Goal: Use online tool/utility: Utilize a website feature to perform a specific function

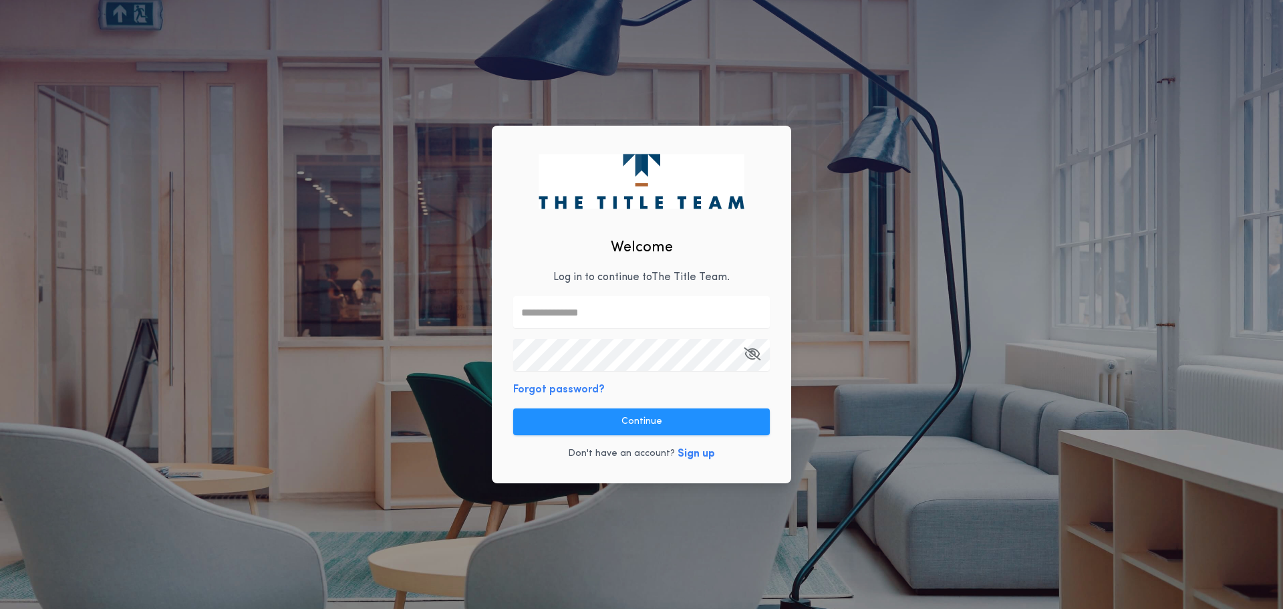
click at [589, 282] on p "Log in to continue to The Title Team ." at bounding box center [641, 277] width 176 height 16
click at [594, 299] on input "text" at bounding box center [641, 312] width 257 height 32
type input "**********"
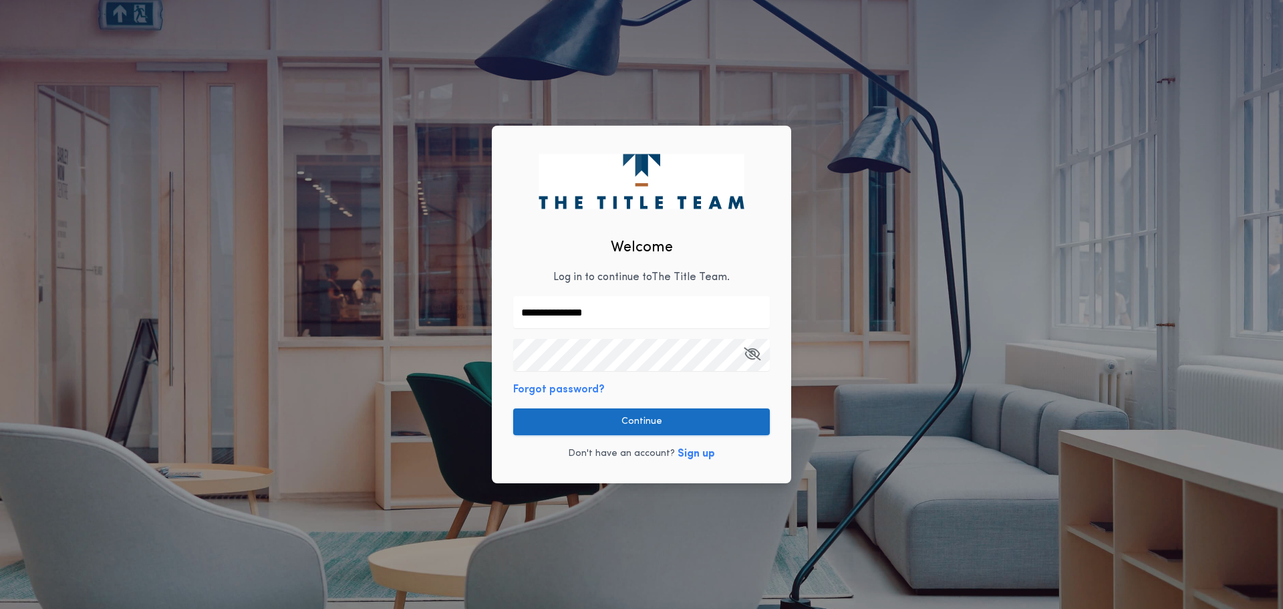
click at [632, 421] on button "Continue" at bounding box center [641, 421] width 257 height 27
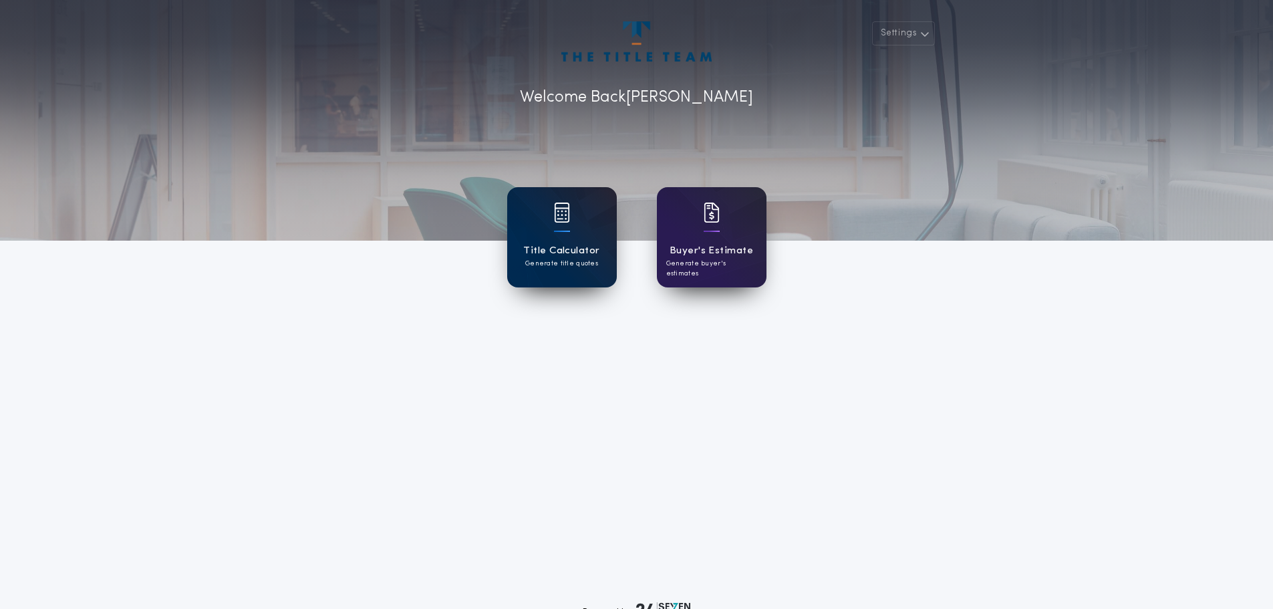
click at [551, 253] on h1 "Title Calculator" at bounding box center [561, 250] width 76 height 15
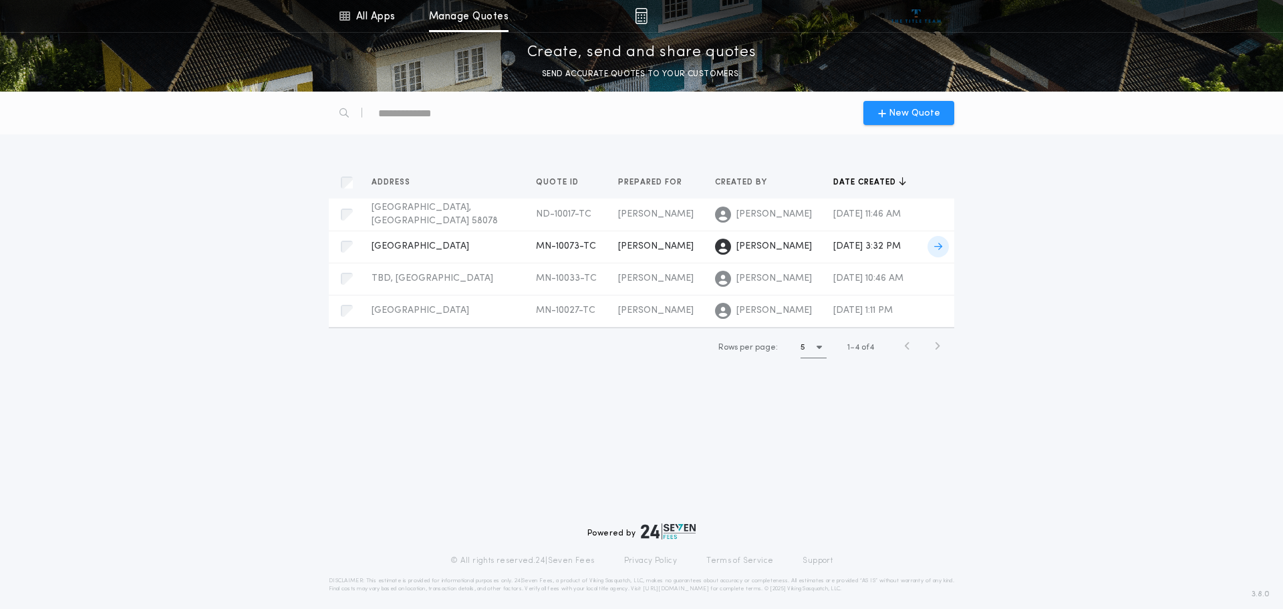
click at [424, 242] on span "[GEOGRAPHIC_DATA]" at bounding box center [421, 246] width 98 height 10
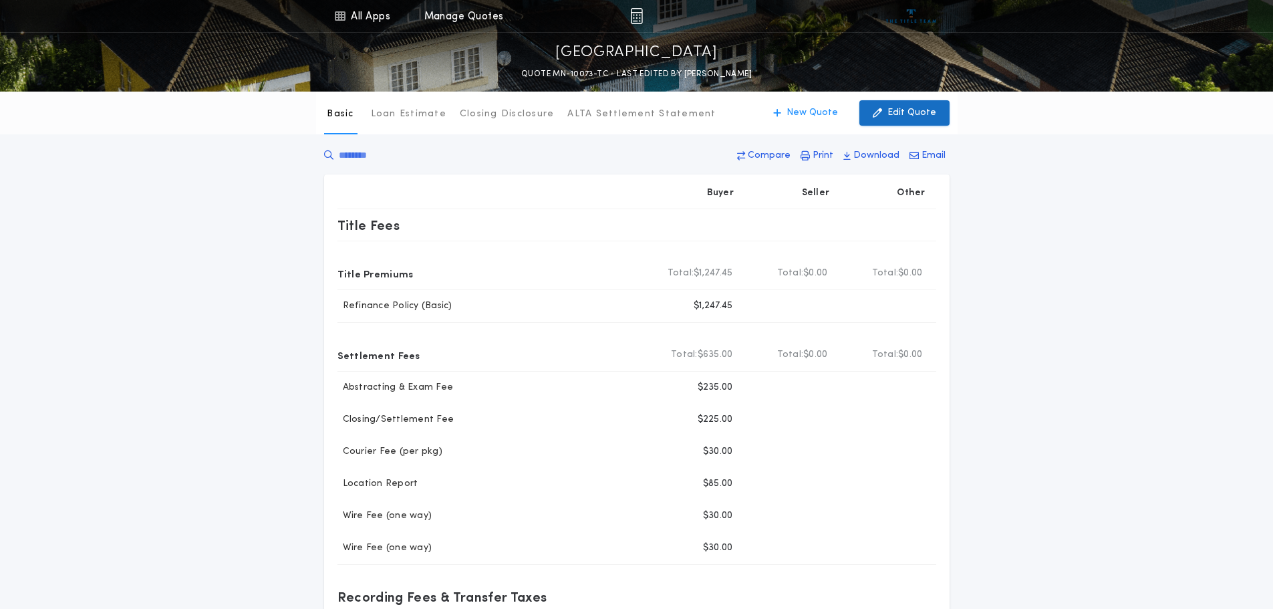
click at [902, 109] on p "Edit Quote" at bounding box center [912, 112] width 49 height 13
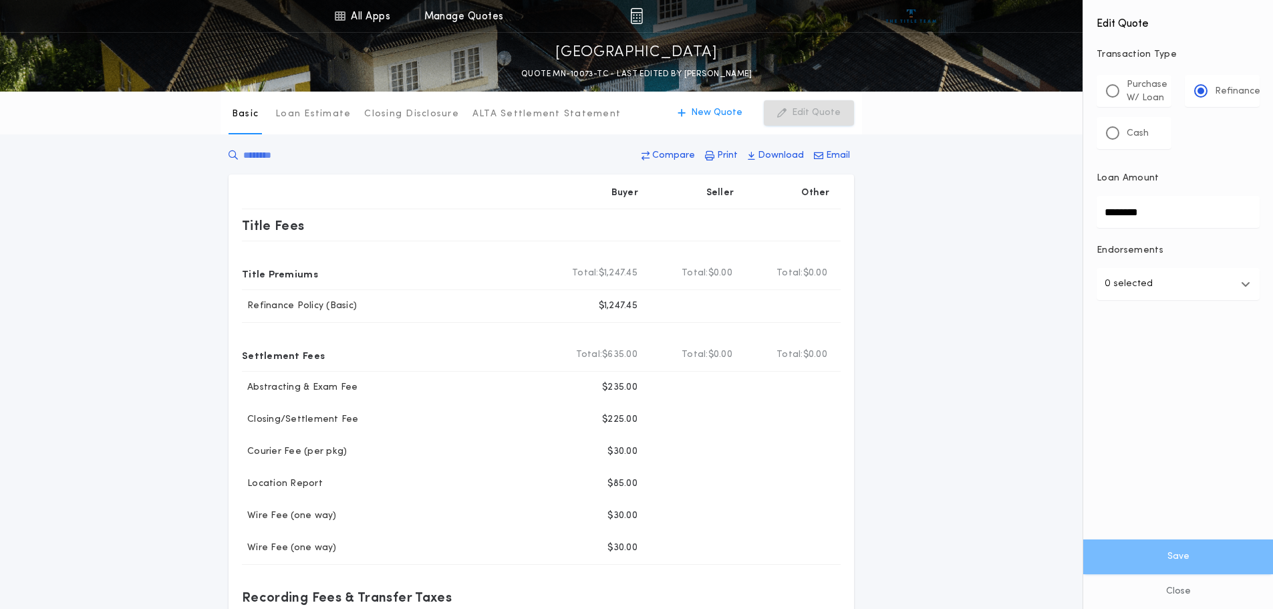
drag, startPoint x: 1165, startPoint y: 212, endPoint x: 955, endPoint y: 227, distance: 210.4
click at [955, 227] on div "All Apps Title Calculator Buyer's Estimate Menu All Apps Manage Quotes [GEOGRAP…" at bounding box center [636, 508] width 1273 height 1017
type input "********"
click at [1170, 553] on button "Save" at bounding box center [1179, 556] width 190 height 35
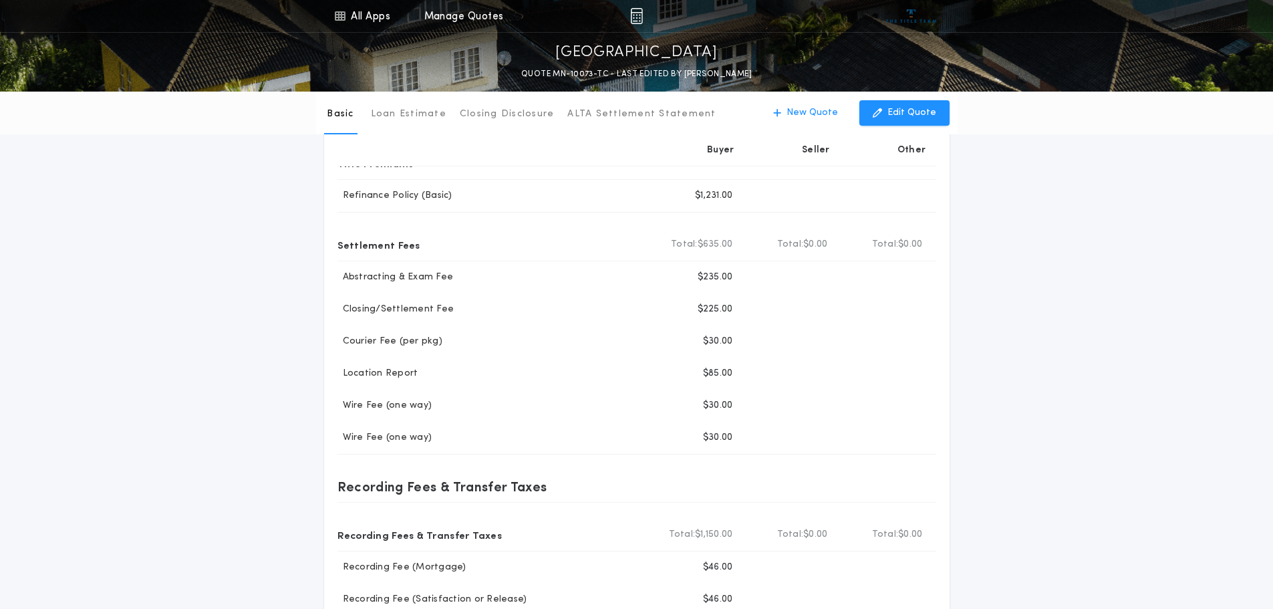
scroll to position [134, 0]
